Goal: Task Accomplishment & Management: Use online tool/utility

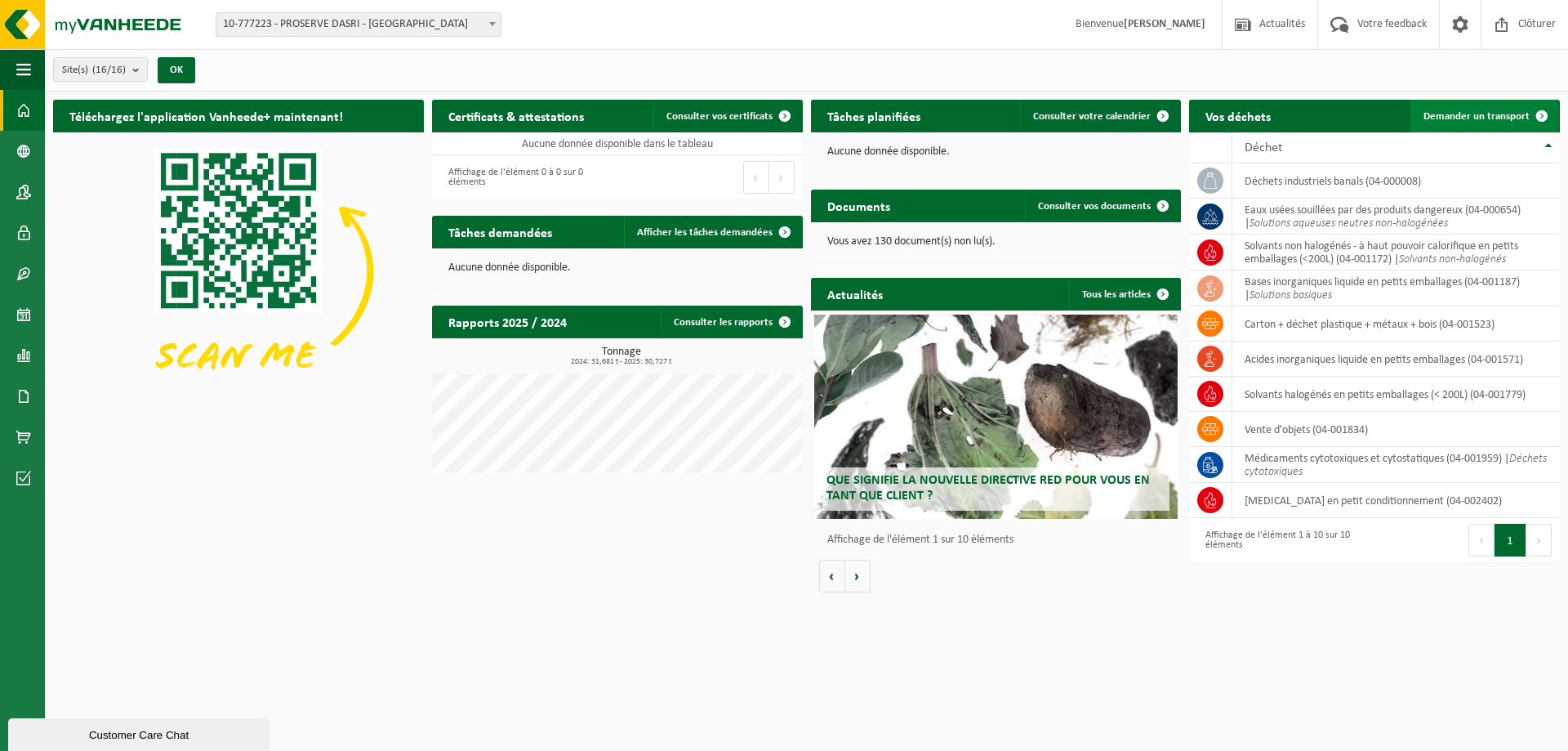
click at [1553, 100] on span at bounding box center [1542, 116] width 33 height 33
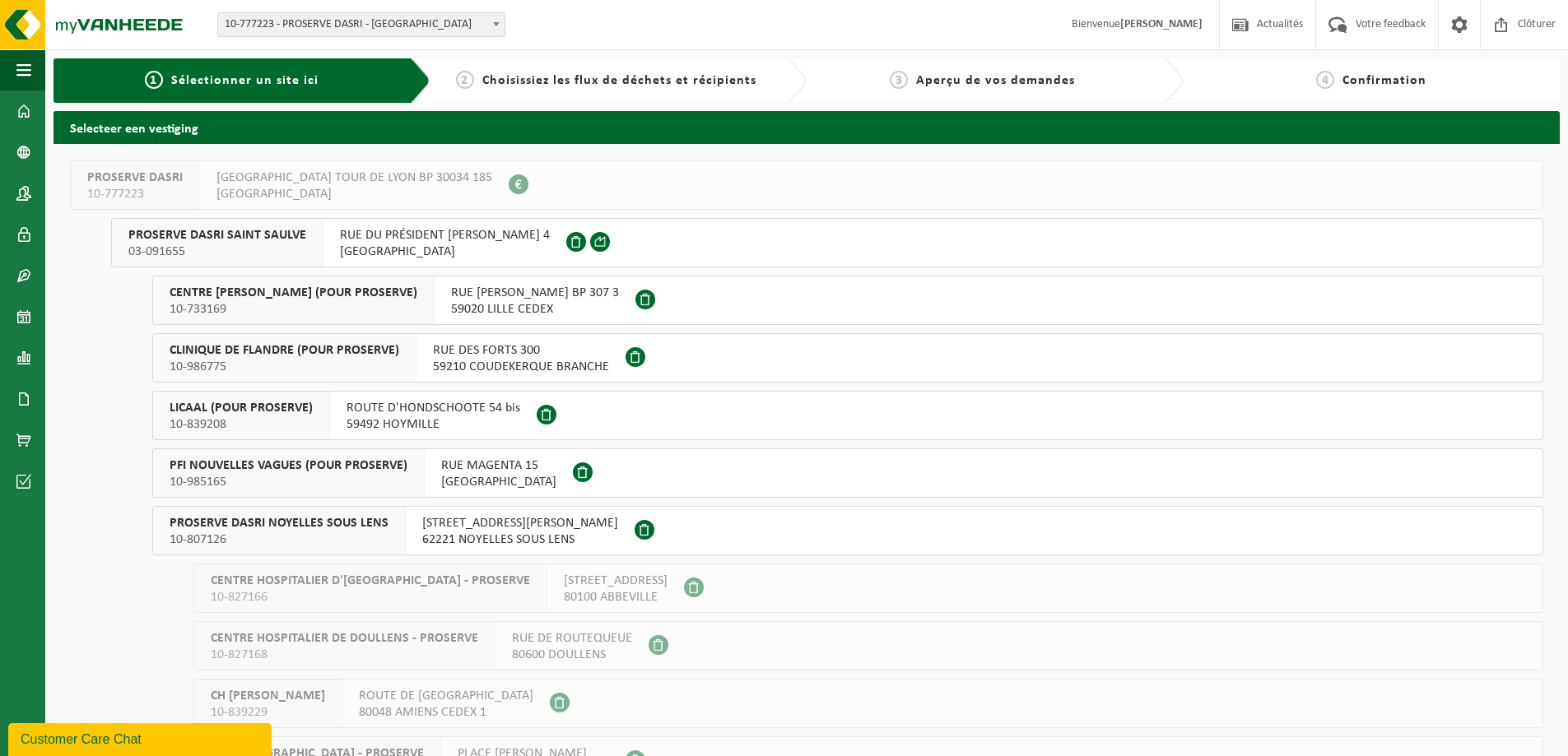
click at [241, 245] on span "03-091655" at bounding box center [216, 252] width 177 height 16
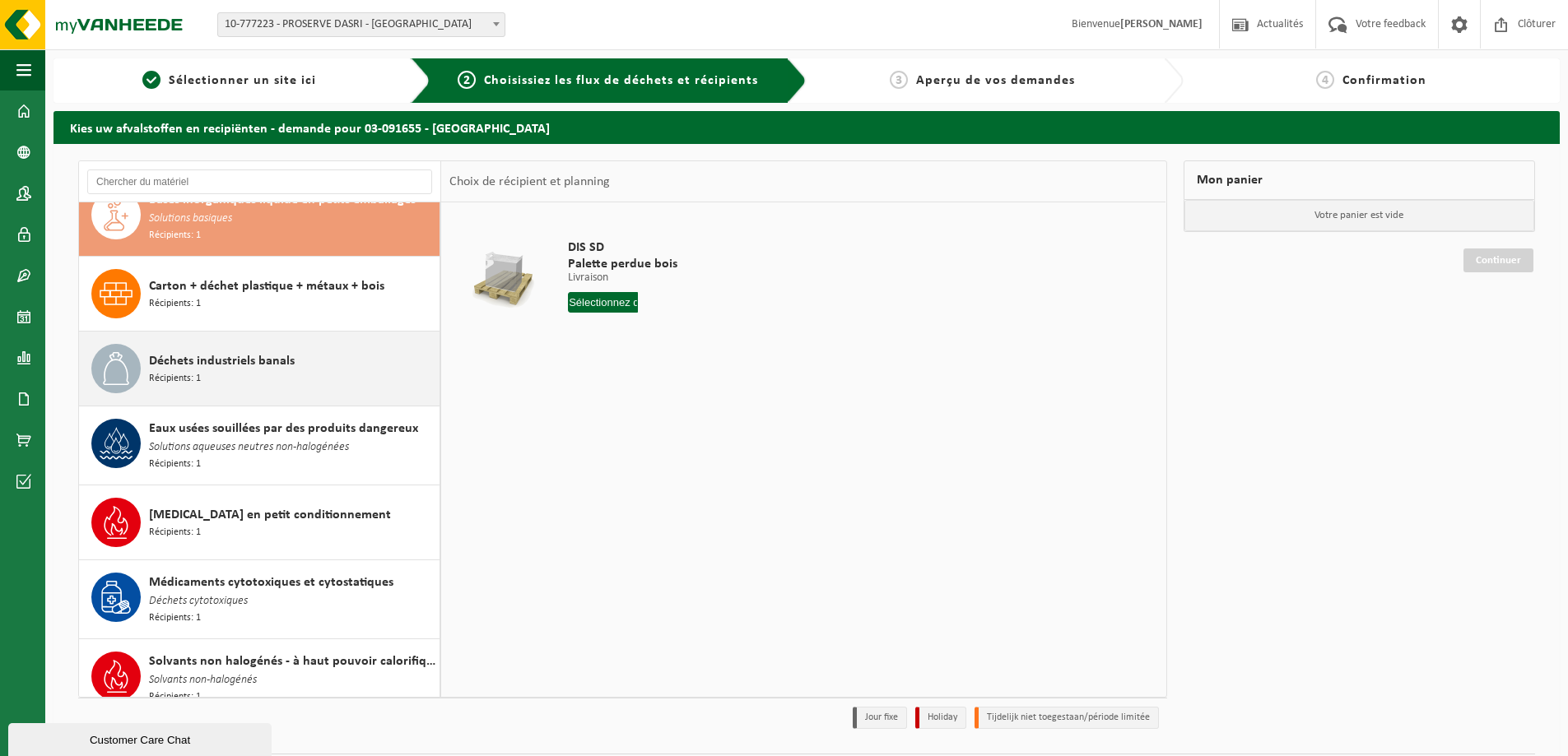
scroll to position [35, 0]
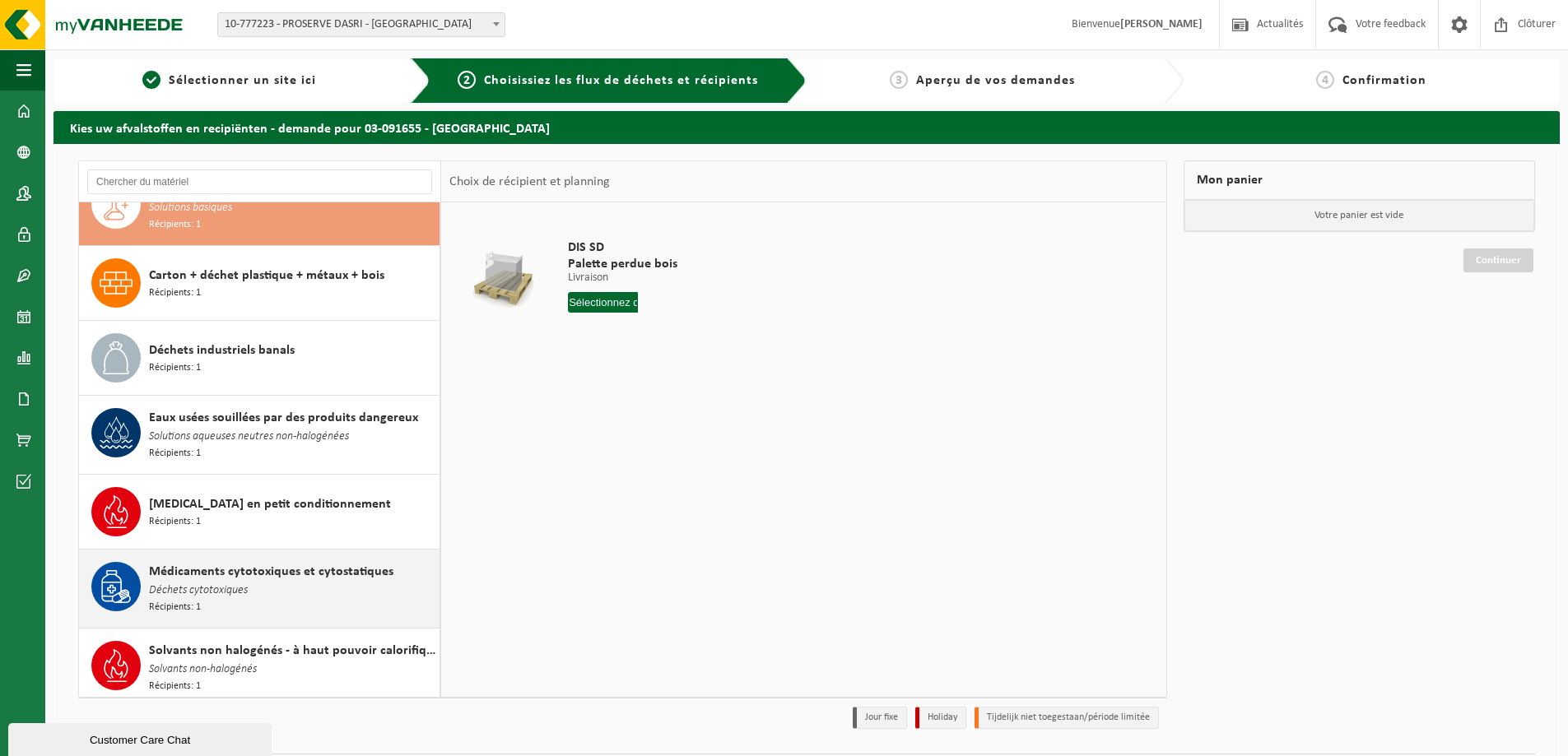
click at [305, 596] on div "Médicaments cytotoxiques et cytostatiques Déchets cytotoxiques Récipients: 1" at bounding box center [292, 589] width 286 height 54
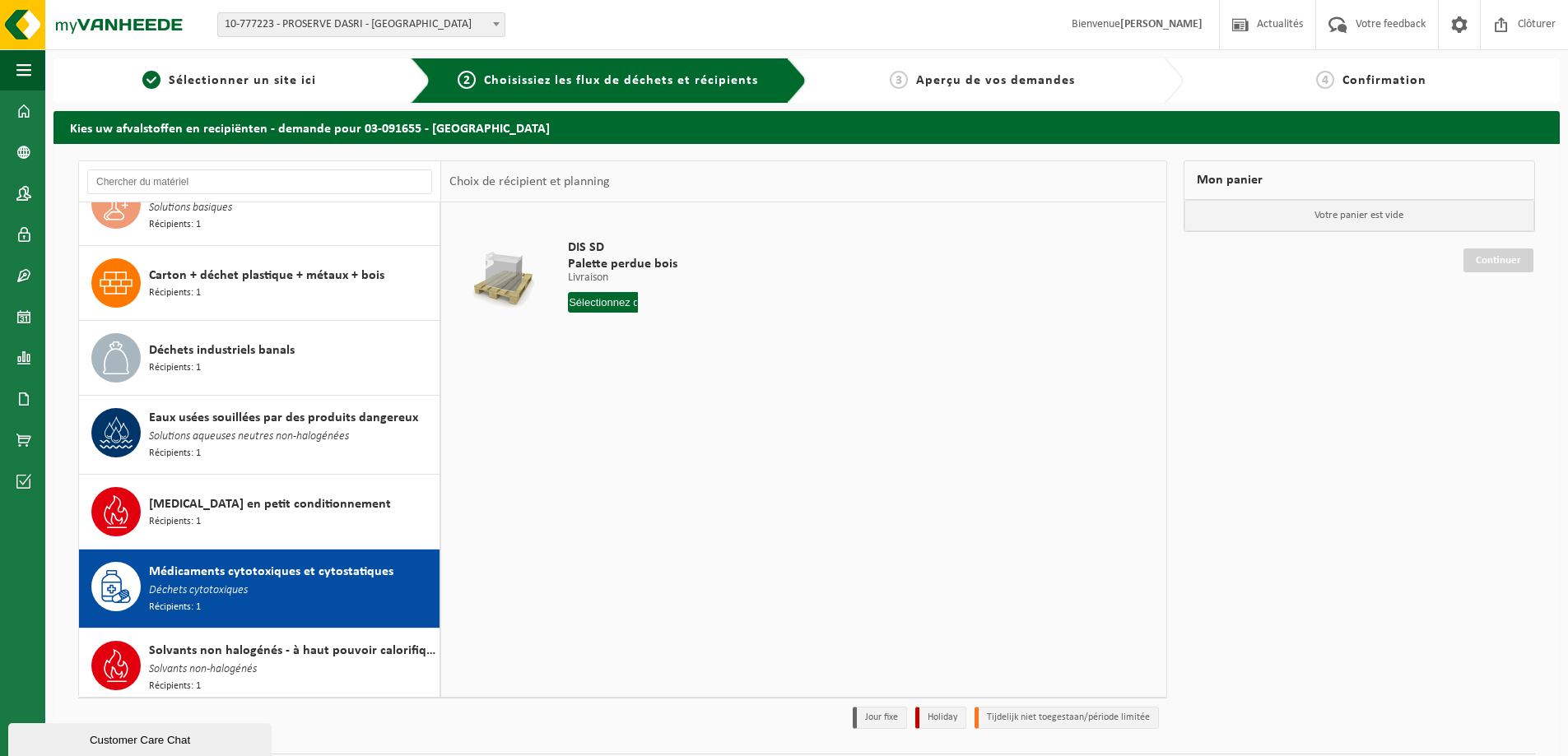
click at [600, 307] on input "text" at bounding box center [602, 303] width 70 height 21
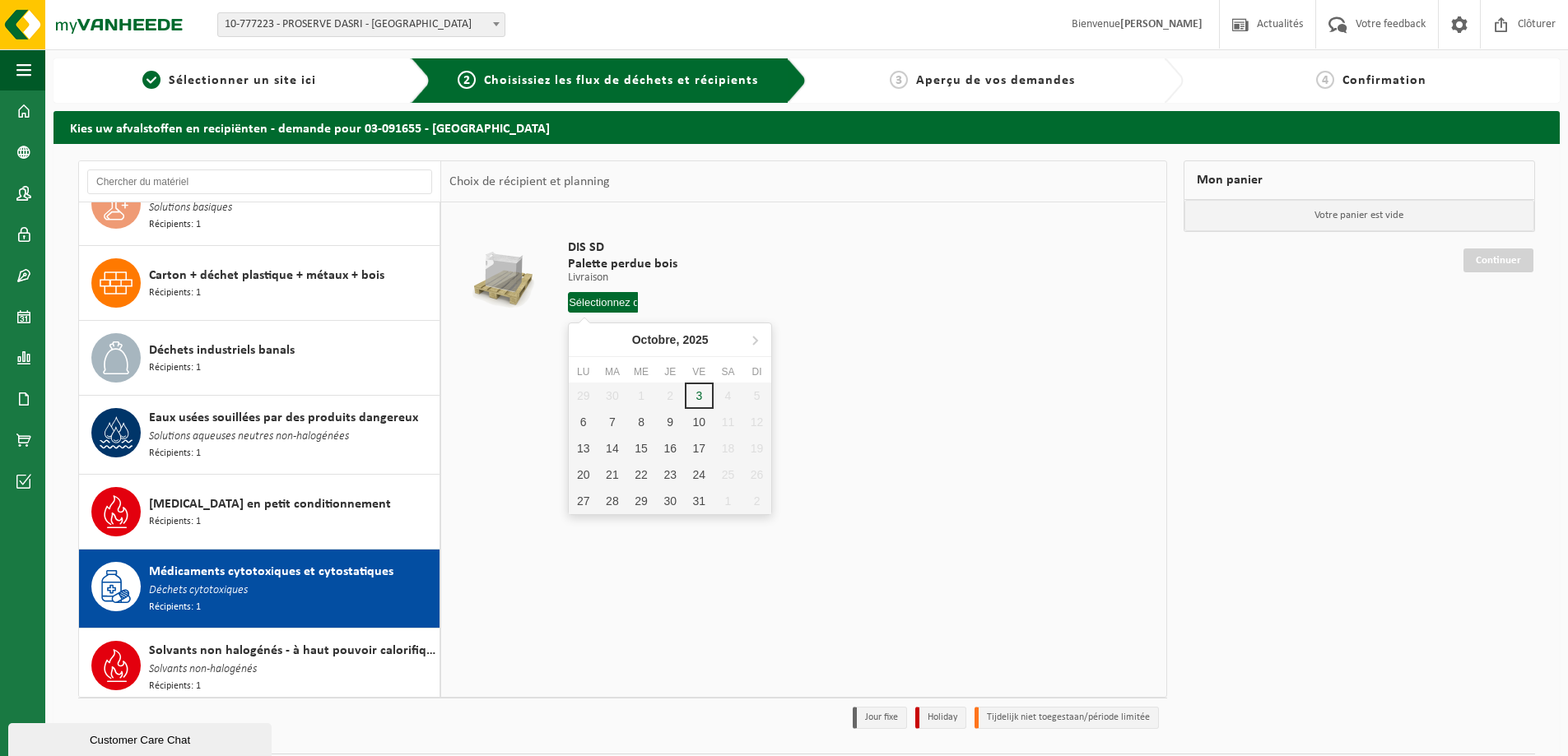
click at [625, 305] on input "text" at bounding box center [602, 303] width 70 height 21
click at [617, 455] on div "14" at bounding box center [611, 448] width 29 height 26
type input "à partir de 2025-10-14"
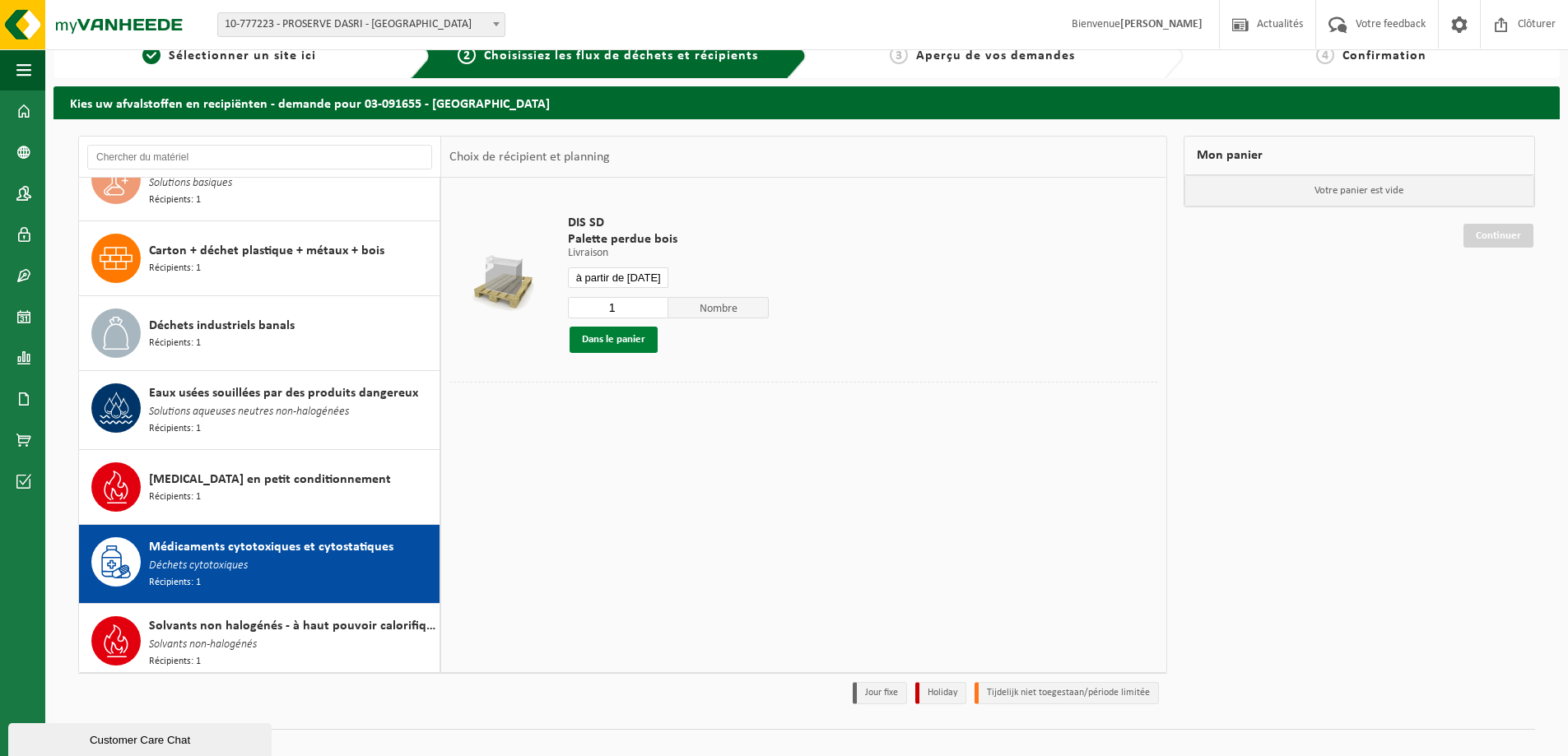
scroll to position [48, 0]
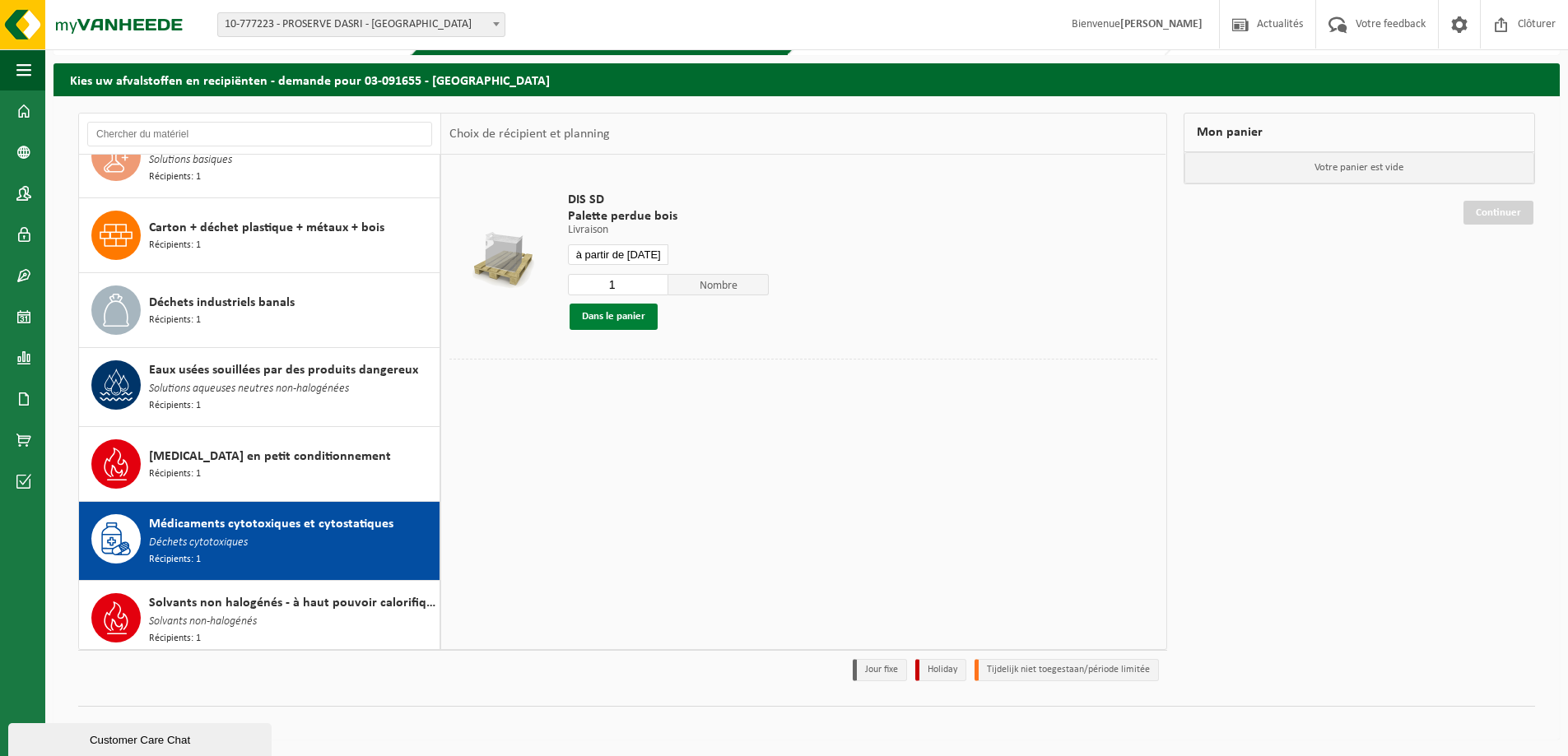
click at [641, 314] on button "Dans le panier" at bounding box center [614, 317] width 88 height 26
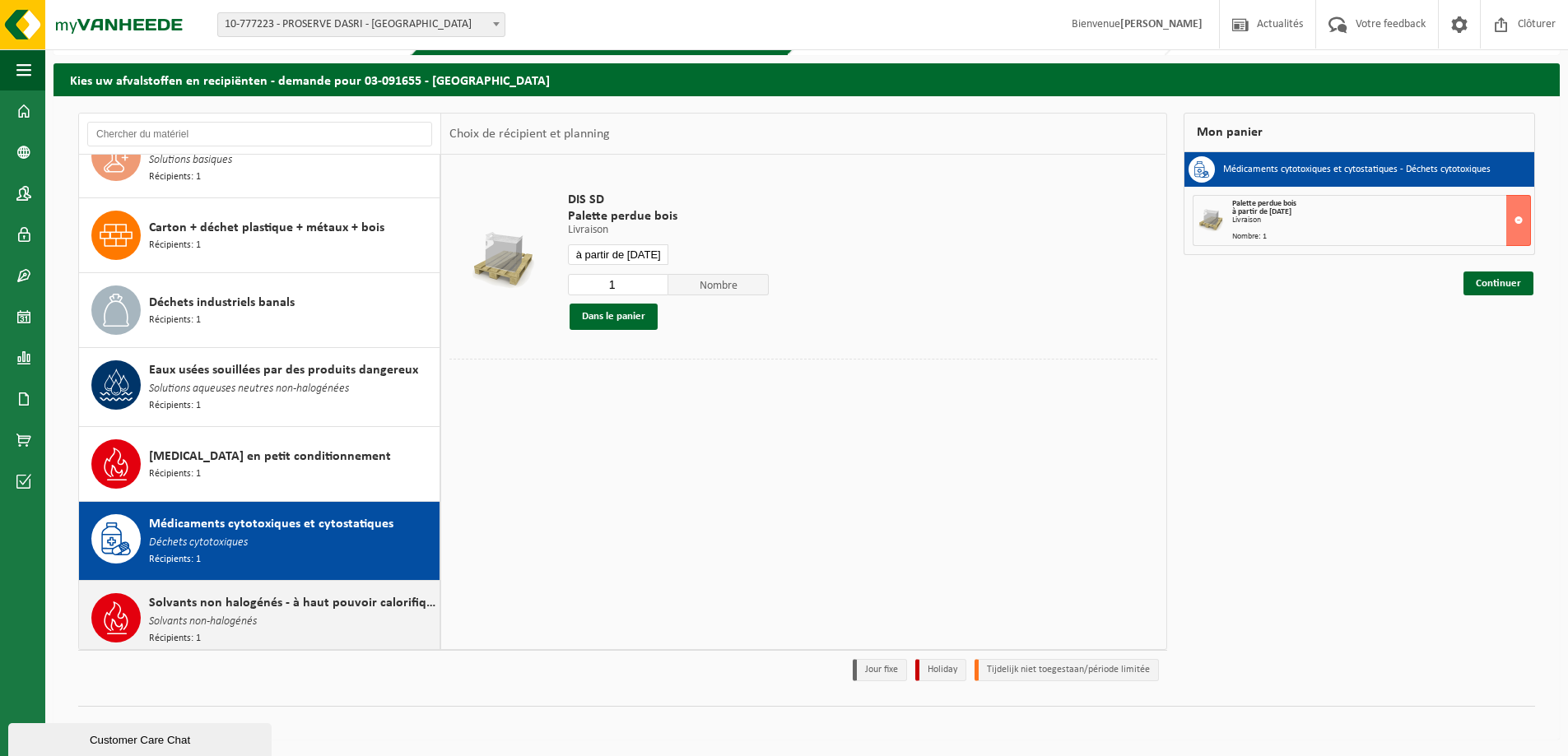
click at [353, 631] on div "Solvants non halogénés - à haut pouvoir calorifique en petits emballages (<200L…" at bounding box center [292, 620] width 286 height 54
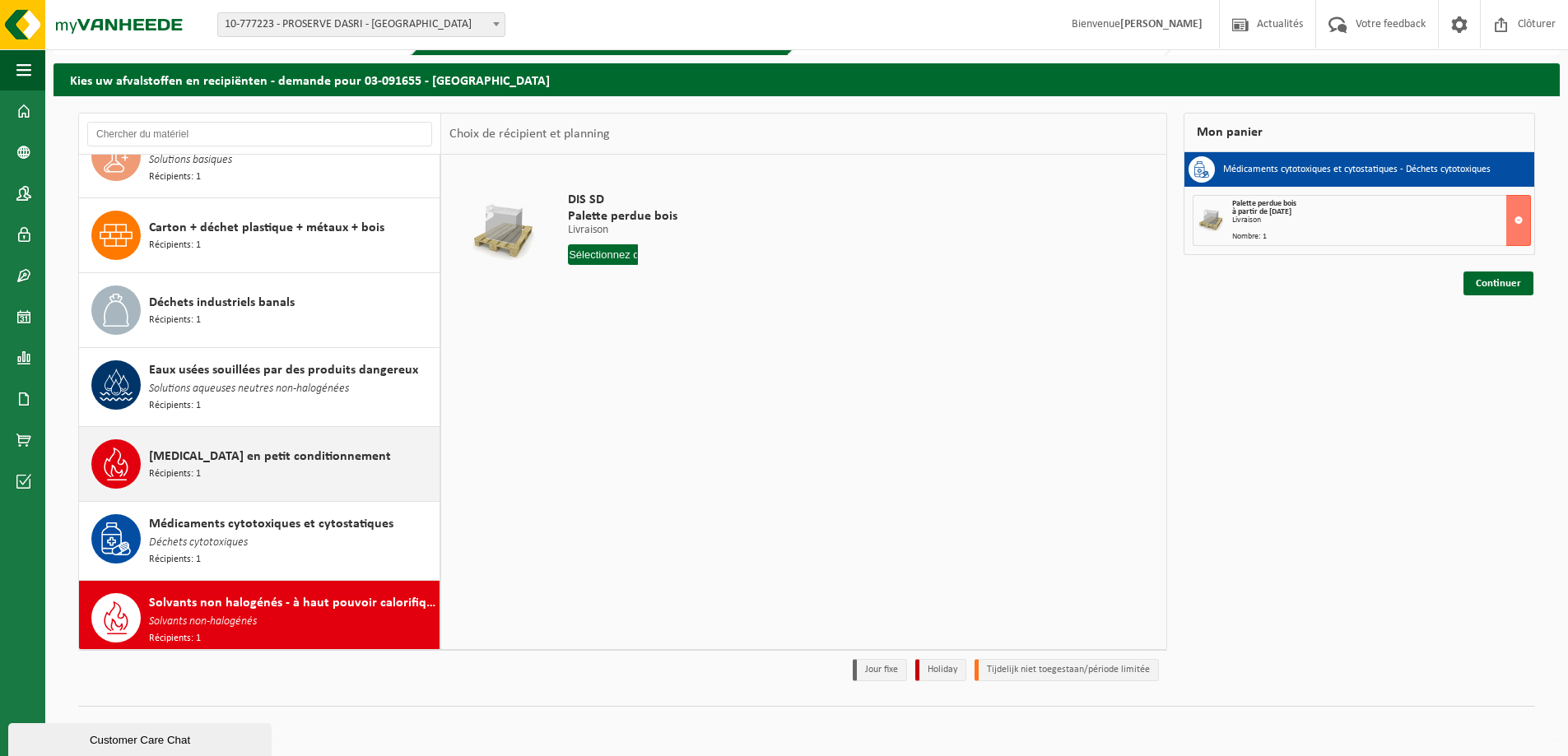
click at [378, 478] on div "Ethanol en petit conditionnement Récipients: 1" at bounding box center [292, 464] width 286 height 49
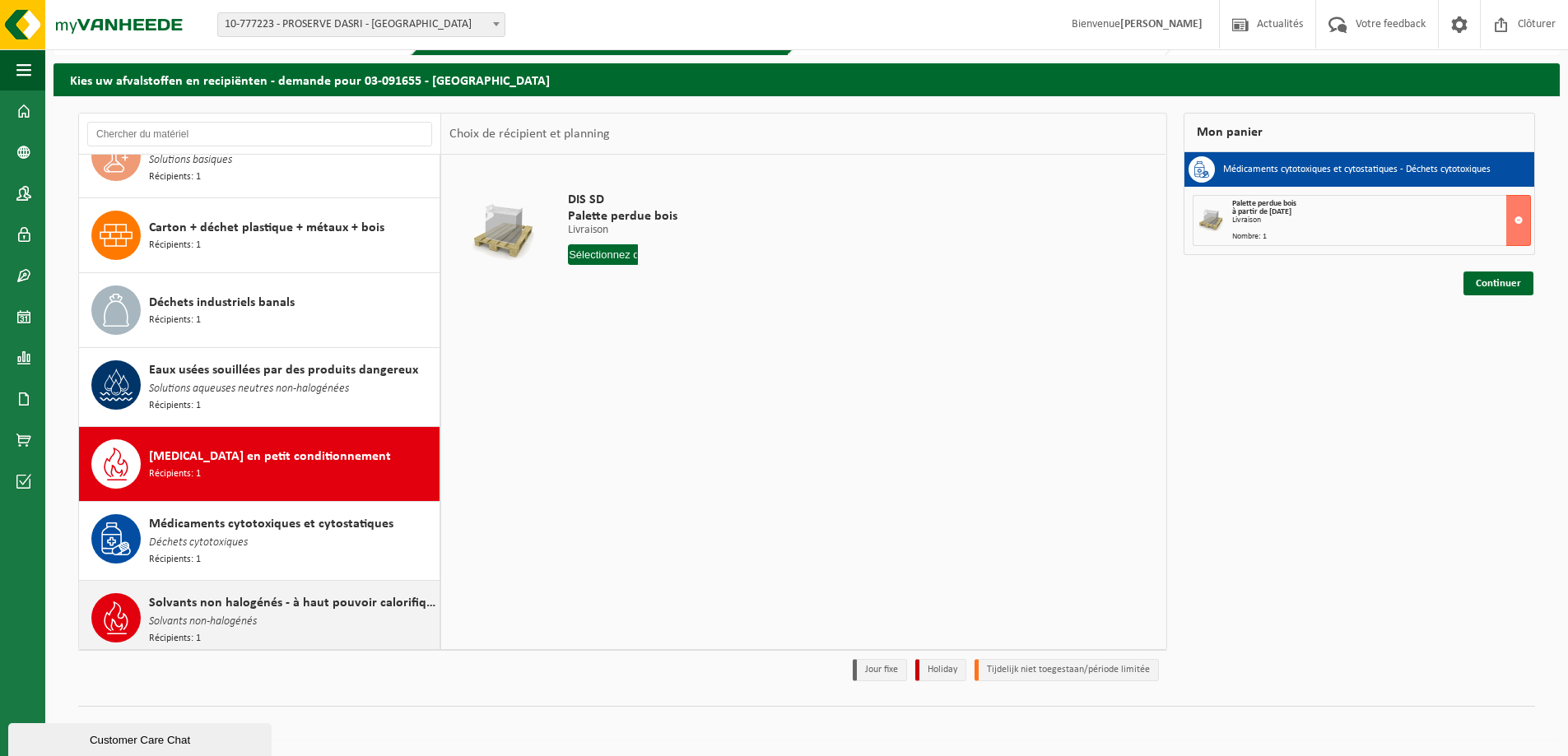
click at [245, 631] on div "Solvants non halogénés - à haut pouvoir calorifique en petits emballages (<200L…" at bounding box center [292, 620] width 286 height 54
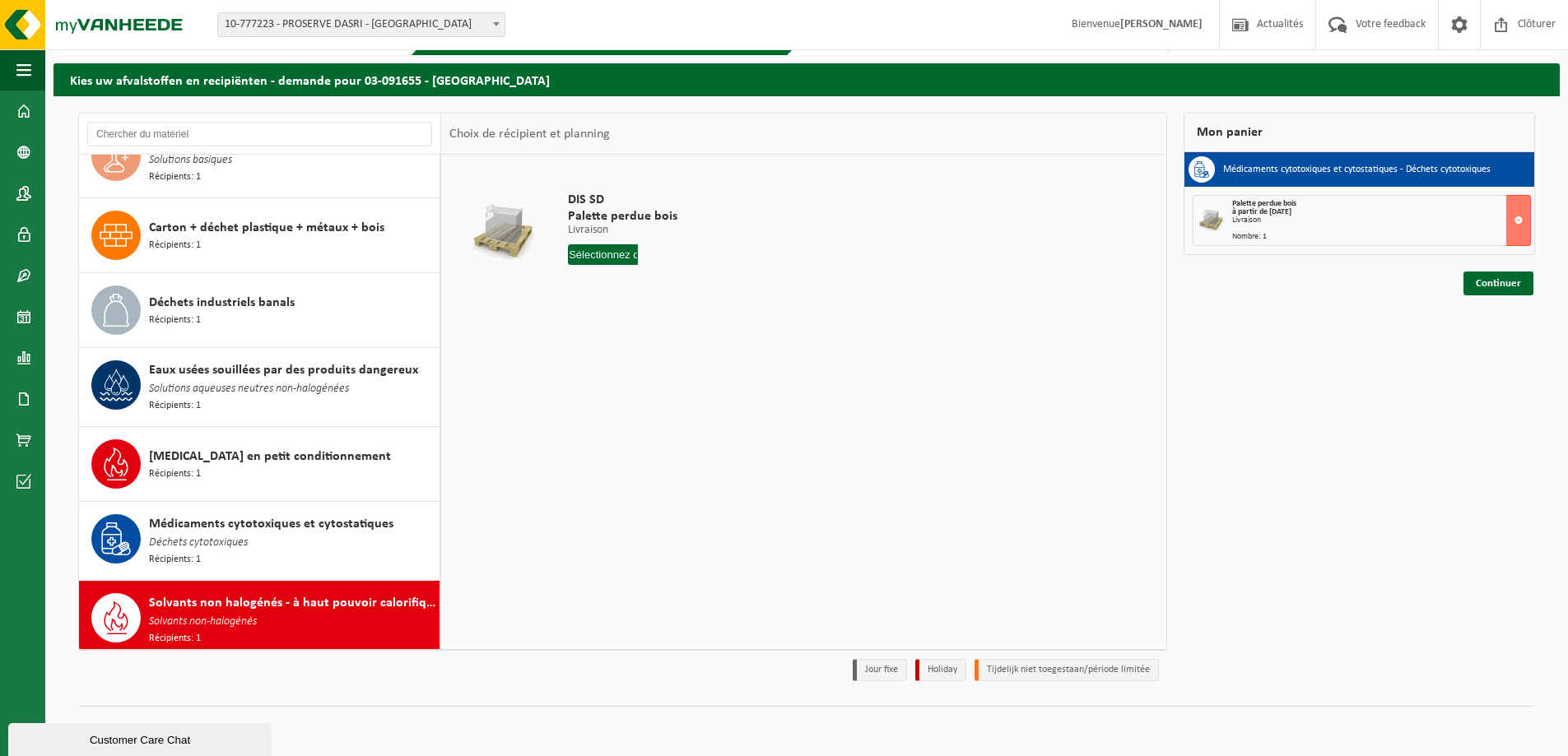
click at [614, 263] on input "text" at bounding box center [602, 254] width 70 height 21
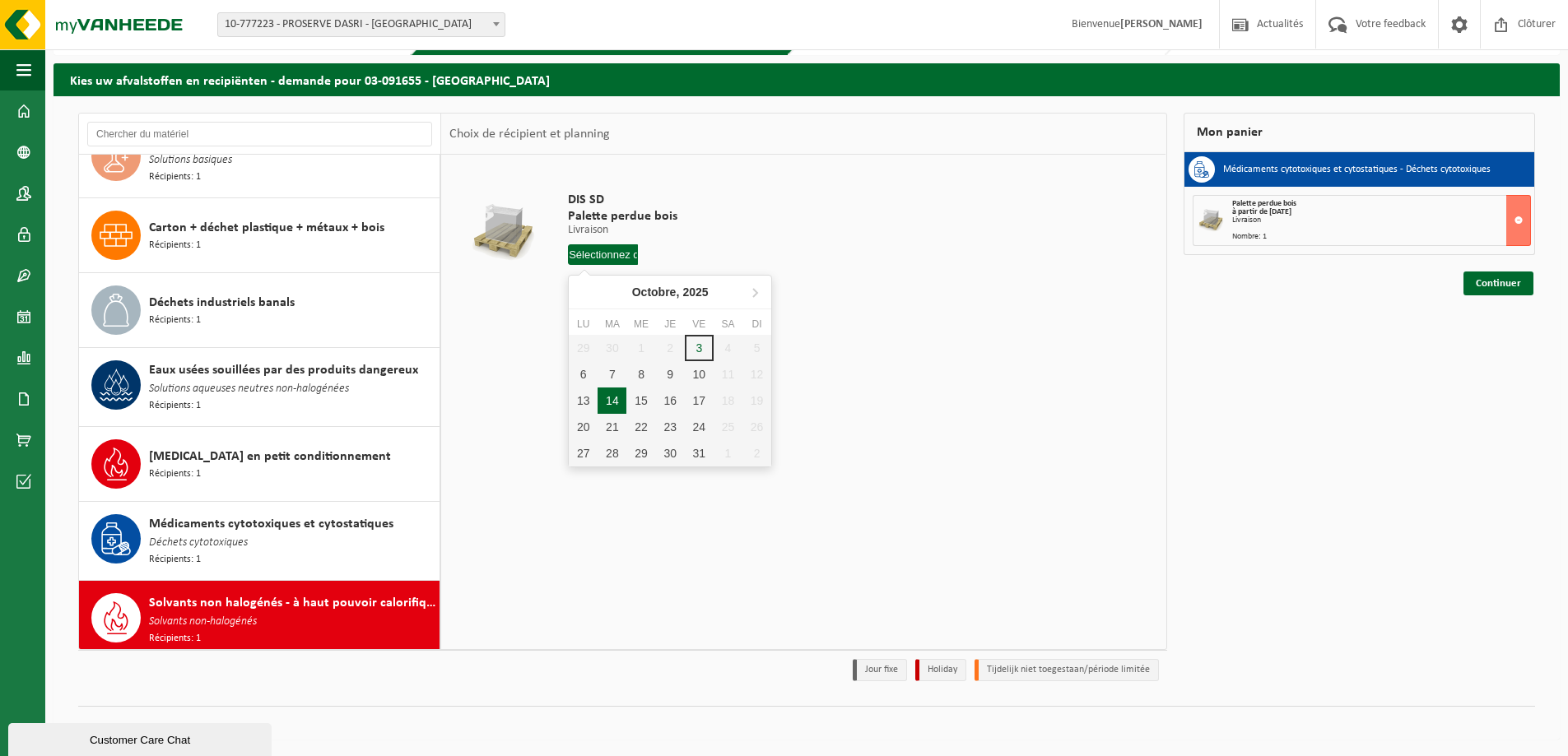
click at [612, 398] on div "14" at bounding box center [611, 400] width 29 height 26
type input "à partir de 2025-10-14"
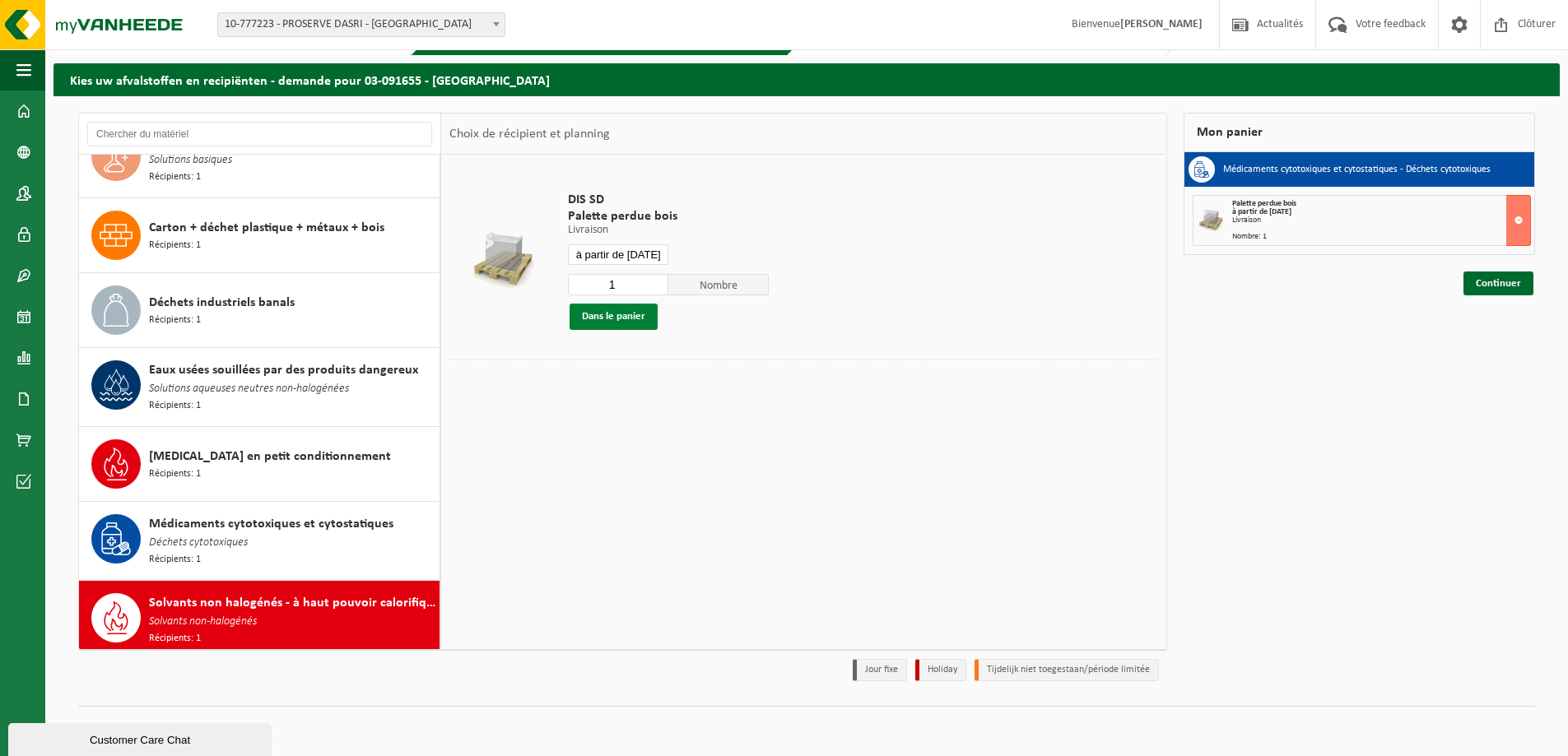
click at [629, 322] on button "Dans le panier" at bounding box center [614, 317] width 88 height 26
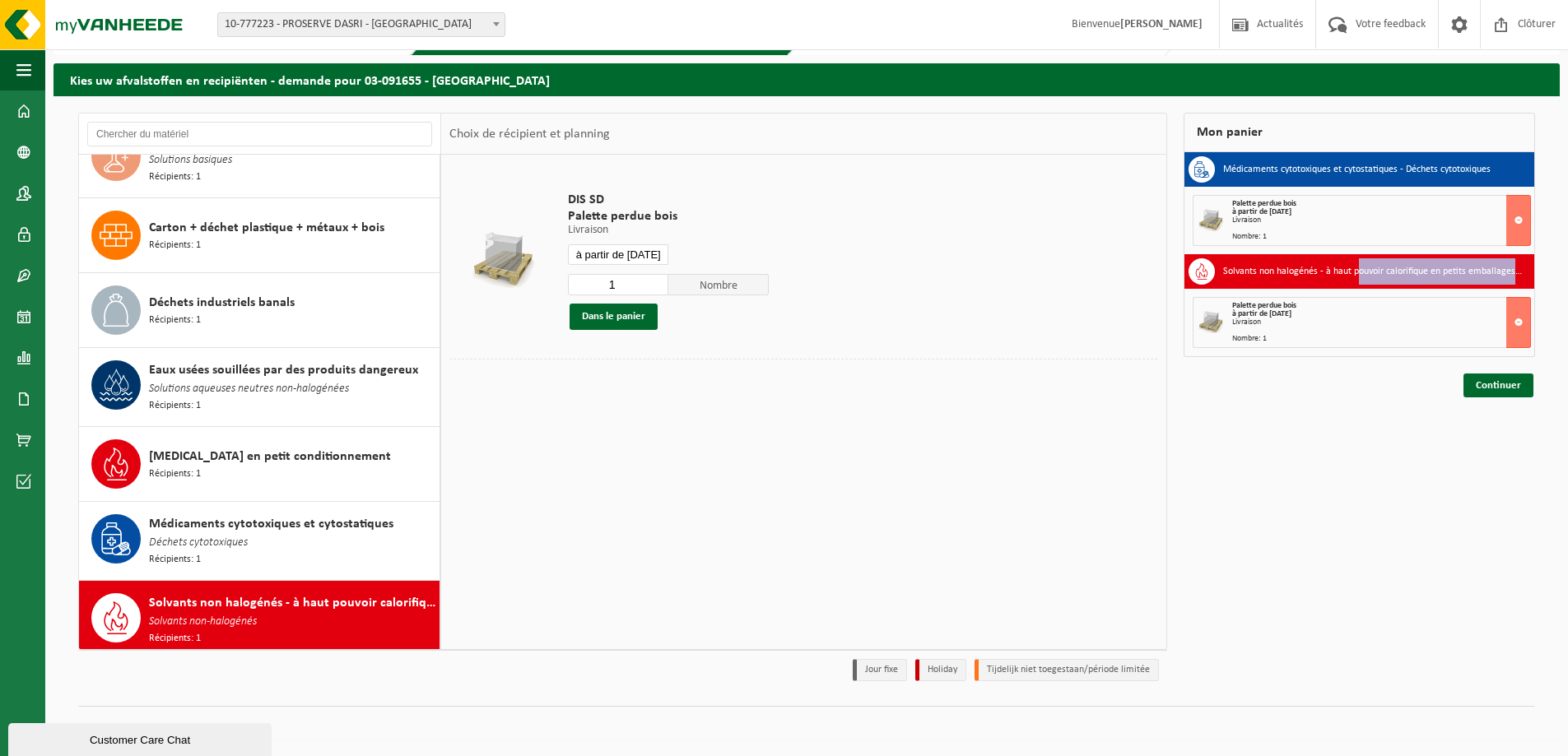
drag, startPoint x: 1353, startPoint y: 266, endPoint x: 1579, endPoint y: 265, distance: 226.0
click at [1567, 265] on html "Site: 10-777223 - PROSERVE DASRI - PARIS 12EME ARRONDISSEMENT 03-091655 - PROSE…" at bounding box center [784, 330] width 1568 height 756
click at [1454, 275] on h3 "Solvants non halogénés - à haut pouvoir calorifique en petits emballages (<200L…" at bounding box center [1372, 272] width 299 height 26
click at [1482, 388] on link "Continuer" at bounding box center [1498, 386] width 70 height 24
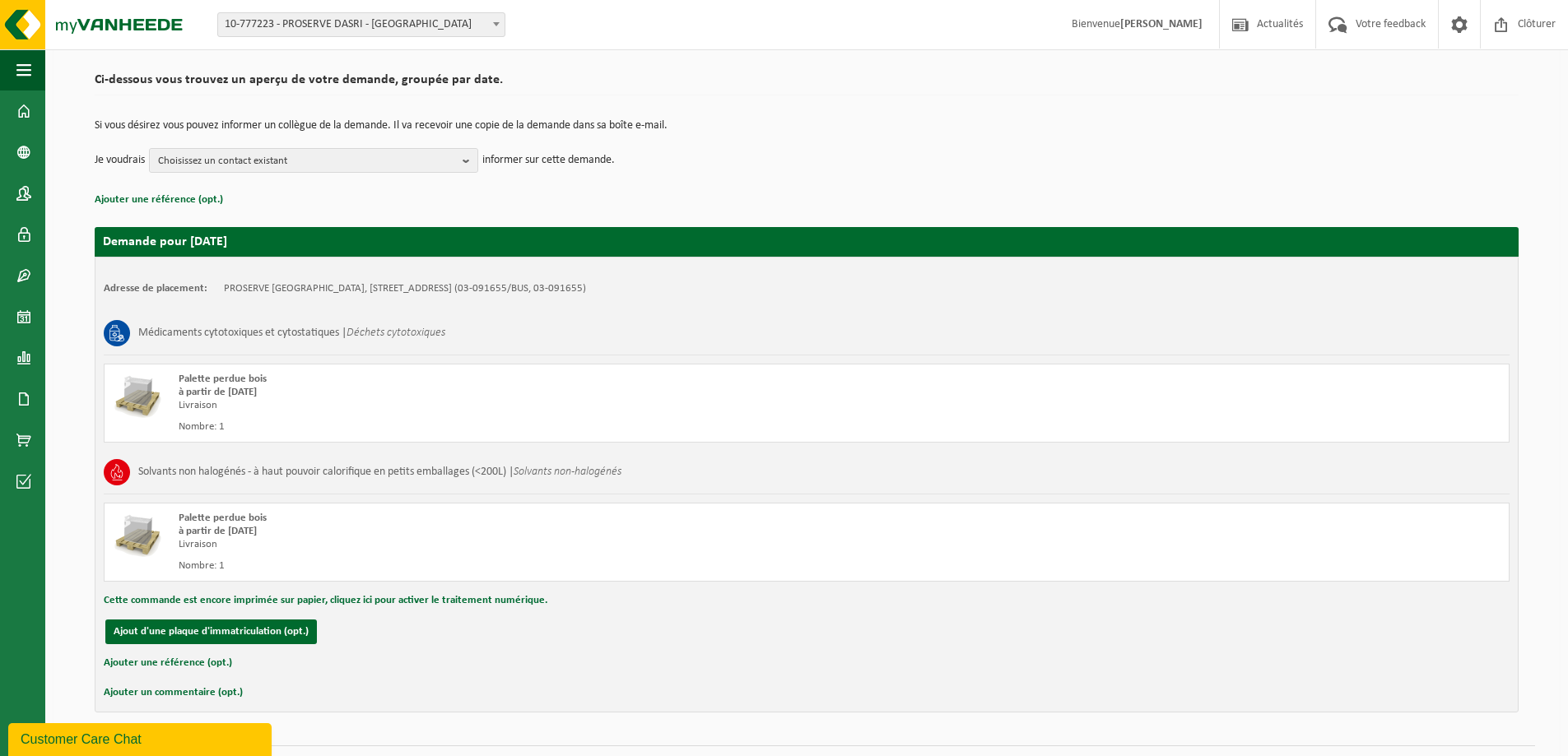
scroll to position [151, 0]
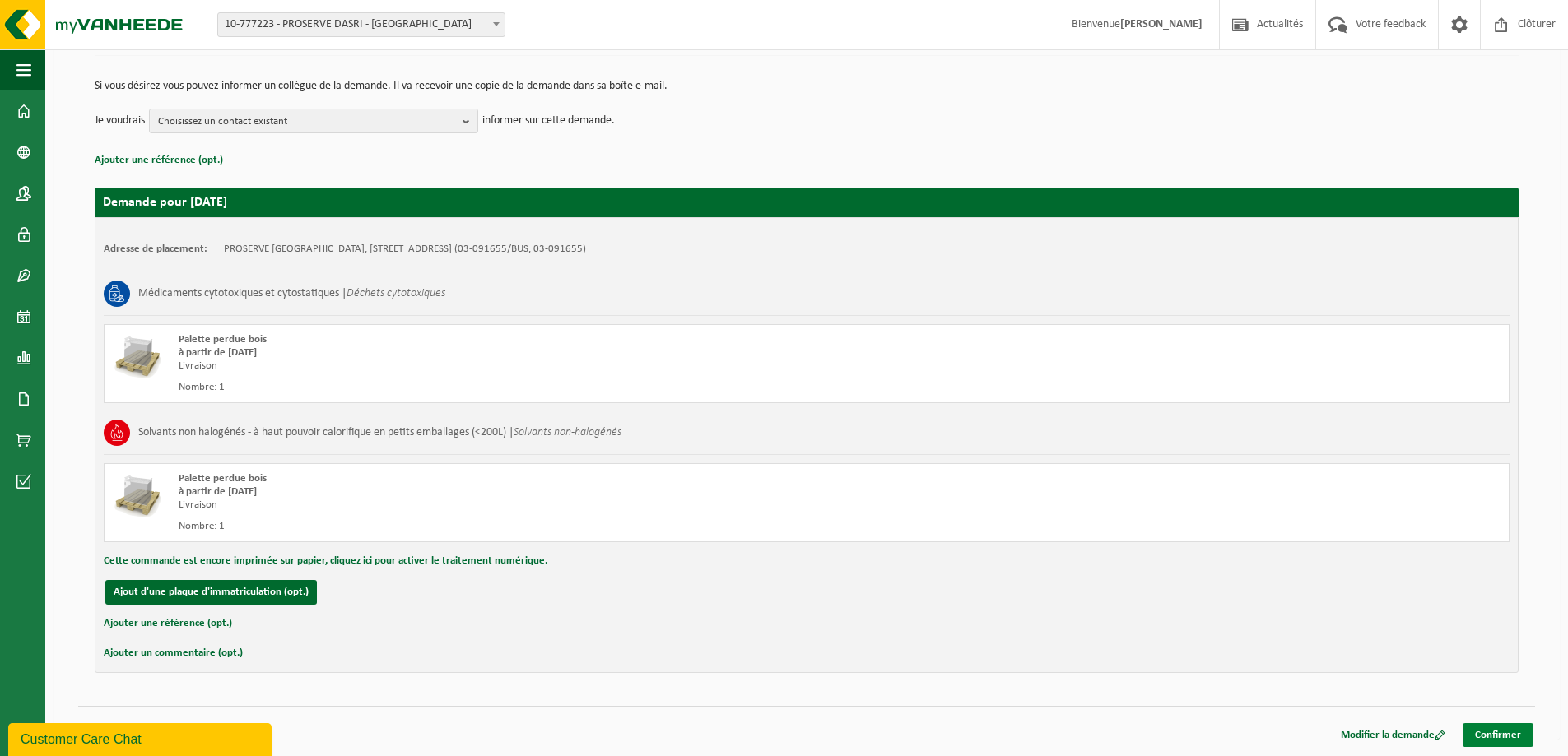
click at [1480, 734] on link "Confirmer" at bounding box center [1498, 735] width 71 height 24
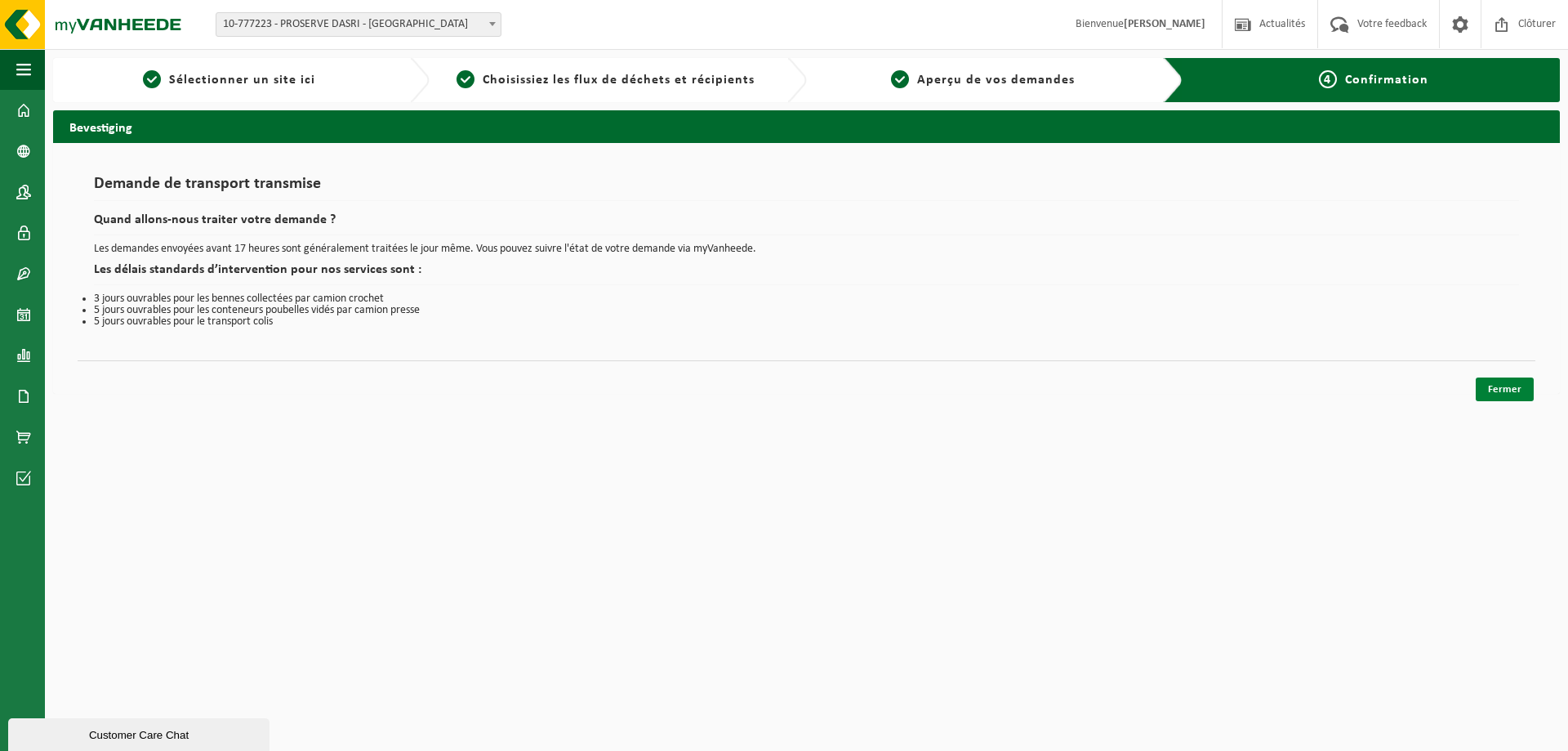
click at [1493, 385] on link "Fermer" at bounding box center [1505, 389] width 58 height 24
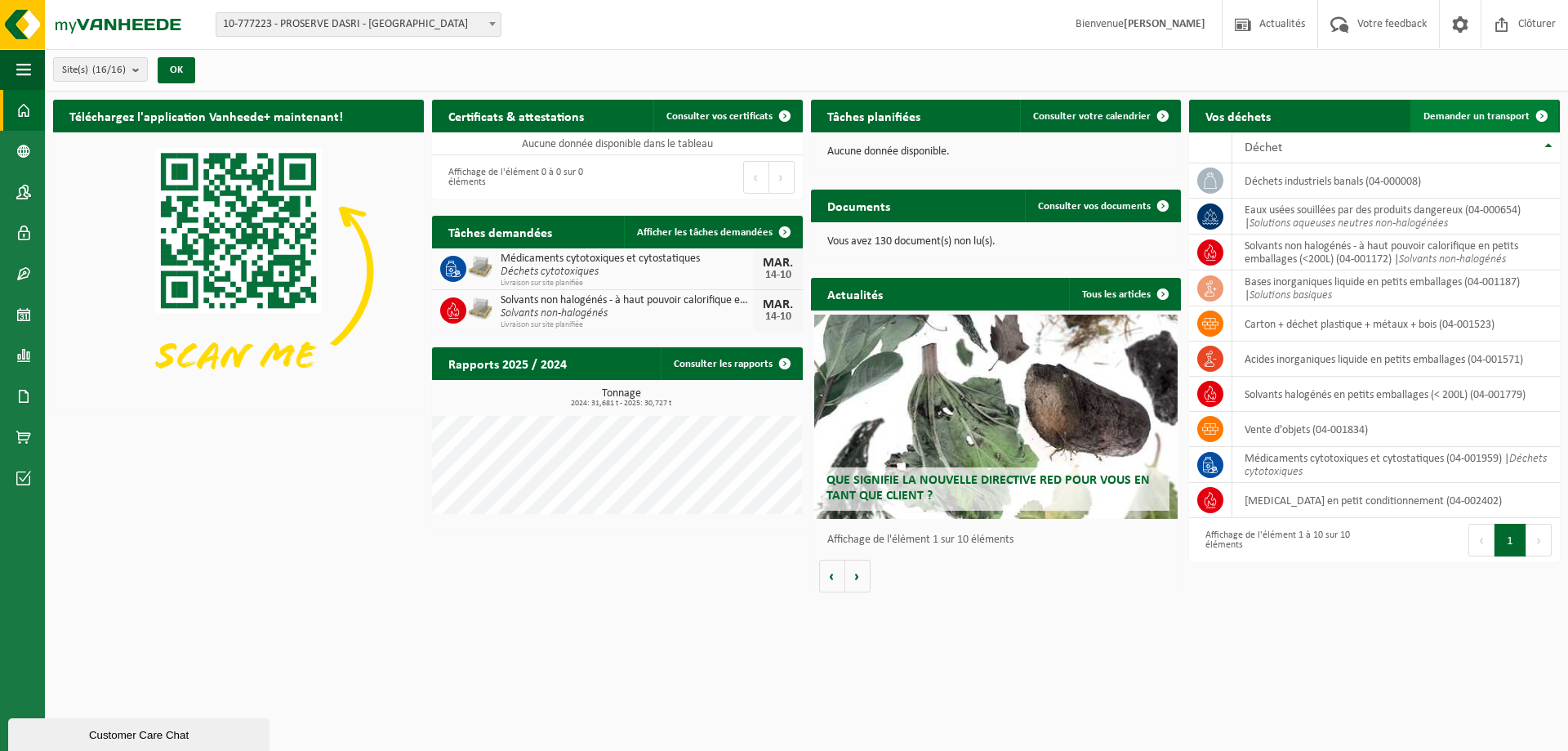
click at [1430, 115] on span "Demander un transport" at bounding box center [1477, 116] width 106 height 10
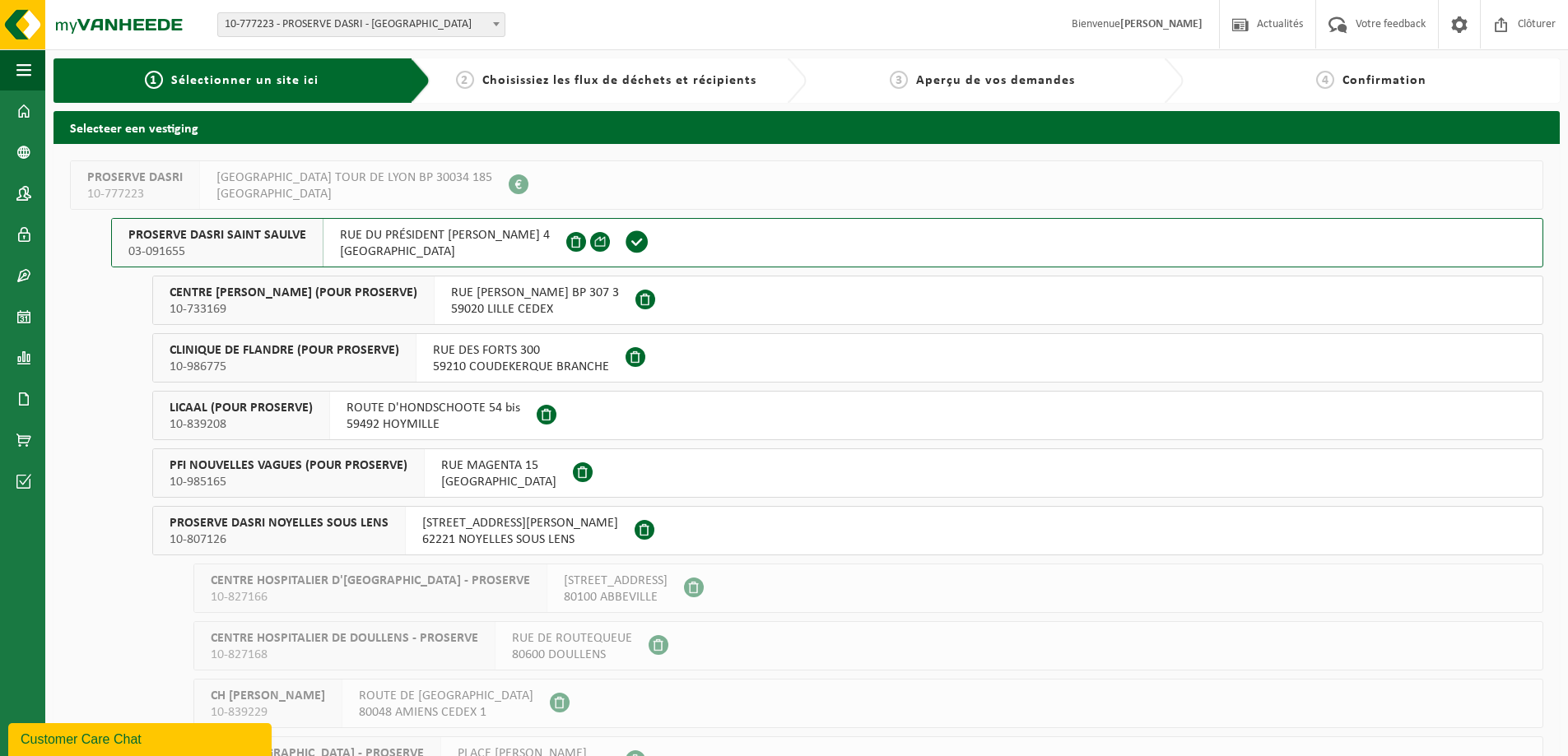
click at [286, 61] on div "1 Sélectionner un site ici" at bounding box center [231, 80] width 397 height 44
click at [161, 40] on img at bounding box center [99, 24] width 197 height 49
